Goal: Transaction & Acquisition: Purchase product/service

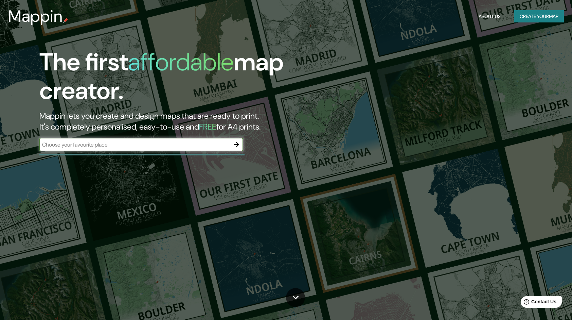
click at [187, 147] on input "text" at bounding box center [134, 145] width 190 height 8
type input "[GEOGRAPHIC_DATA]"
click at [238, 143] on icon "button" at bounding box center [236, 144] width 8 height 8
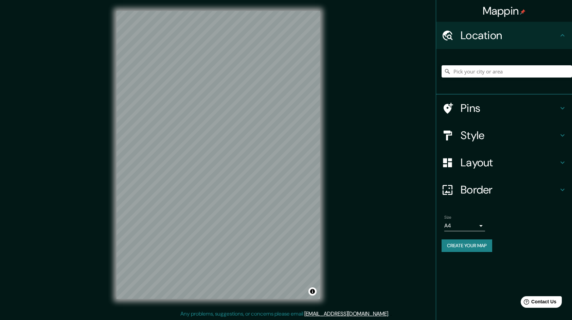
click at [325, 153] on div "© Mapbox © OpenStreetMap Improve this map" at bounding box center [218, 154] width 225 height 309
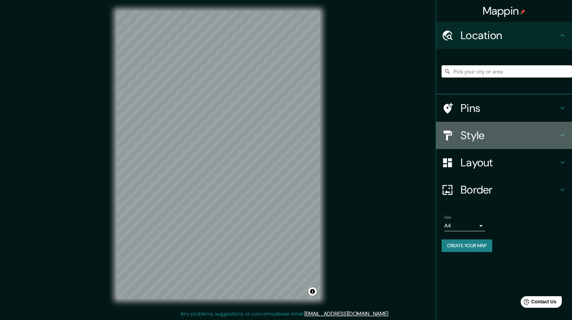
click at [467, 134] on h4 "Style" at bounding box center [510, 135] width 98 height 14
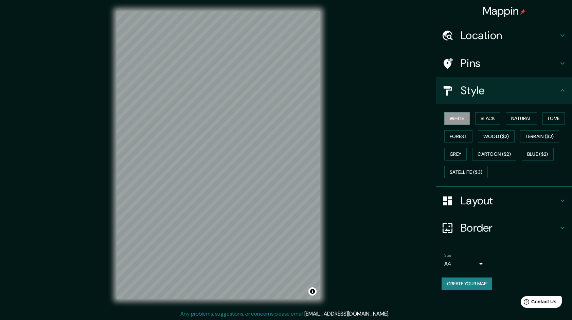
click at [465, 197] on h4 "Layout" at bounding box center [510, 201] width 98 height 14
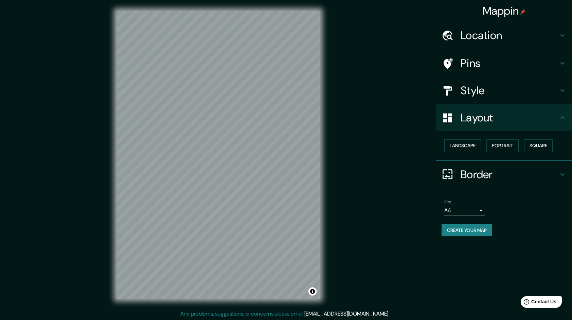
click at [465, 85] on h4 "Style" at bounding box center [510, 91] width 98 height 14
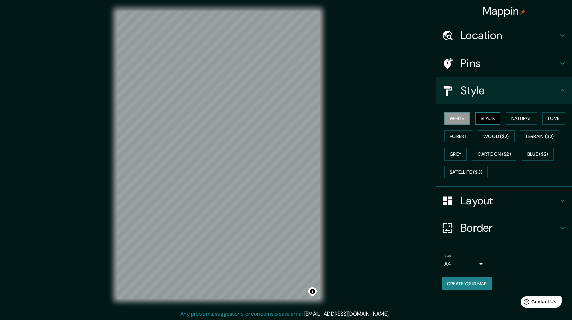
click at [478, 117] on button "Black" at bounding box center [487, 118] width 25 height 13
click at [520, 118] on button "Natural" at bounding box center [521, 118] width 31 height 13
click at [545, 118] on button "Love" at bounding box center [554, 118] width 22 height 13
click at [469, 132] on button "Forest" at bounding box center [458, 136] width 28 height 13
click at [487, 119] on button "Black" at bounding box center [487, 118] width 25 height 13
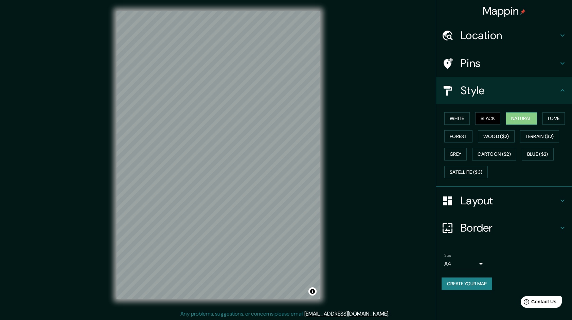
click at [520, 116] on button "Natural" at bounding box center [521, 118] width 31 height 13
click at [457, 113] on button "White" at bounding box center [456, 118] width 25 height 13
click at [488, 114] on button "Black" at bounding box center [487, 118] width 25 height 13
click at [465, 116] on button "White" at bounding box center [456, 118] width 25 height 13
click at [461, 154] on button "Grey" at bounding box center [455, 154] width 22 height 13
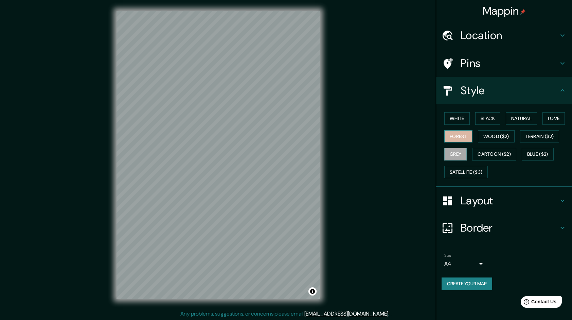
click at [446, 131] on button "Forest" at bounding box center [458, 136] width 28 height 13
click at [486, 118] on button "Black" at bounding box center [487, 118] width 25 height 13
click at [460, 119] on button "White" at bounding box center [456, 118] width 25 height 13
click at [462, 148] on button "Grey" at bounding box center [455, 154] width 22 height 13
click at [452, 170] on button "Satellite ($3)" at bounding box center [465, 172] width 43 height 13
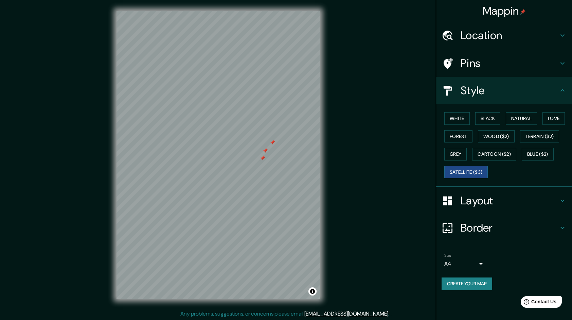
click at [452, 58] on icon at bounding box center [448, 63] width 12 height 12
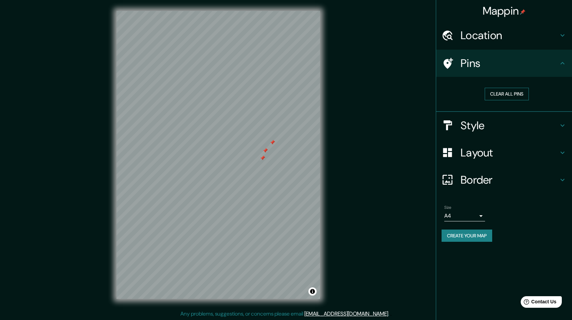
click at [500, 95] on button "Clear all pins" at bounding box center [507, 94] width 44 height 13
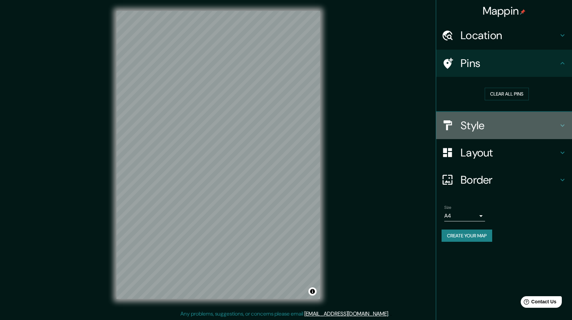
click at [464, 129] on h4 "Style" at bounding box center [510, 126] width 98 height 14
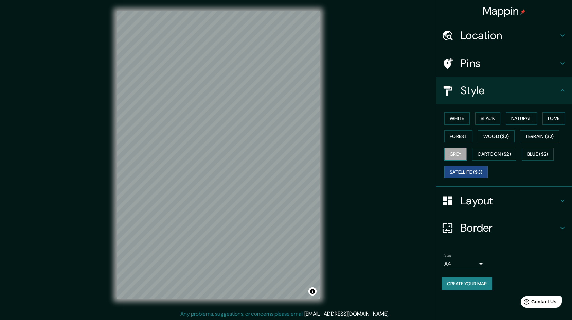
click at [452, 154] on button "Grey" at bounding box center [455, 154] width 22 height 13
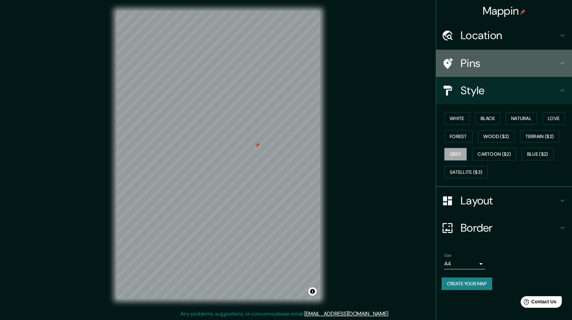
click at [467, 54] on div "Pins" at bounding box center [504, 63] width 136 height 27
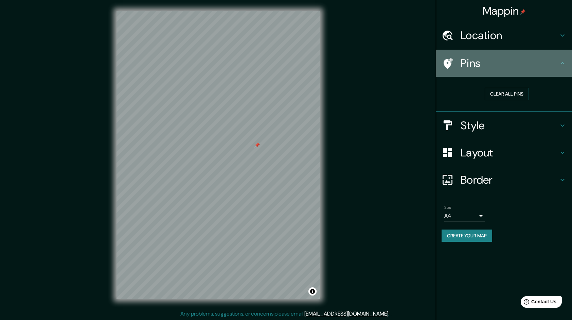
click at [467, 68] on h4 "Pins" at bounding box center [510, 63] width 98 height 14
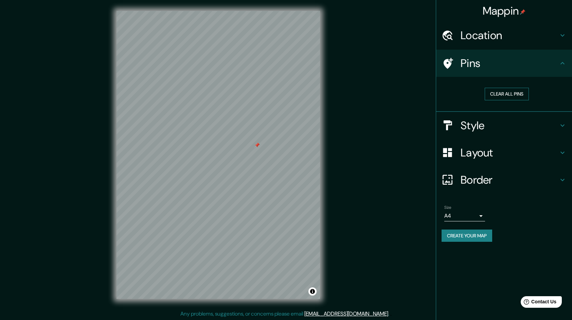
click at [493, 92] on button "Clear all pins" at bounding box center [507, 94] width 44 height 13
click at [461, 64] on h4 "Pins" at bounding box center [510, 63] width 98 height 14
click at [496, 95] on button "Clear all pins" at bounding box center [507, 94] width 44 height 13
